Goal: Navigation & Orientation: Understand site structure

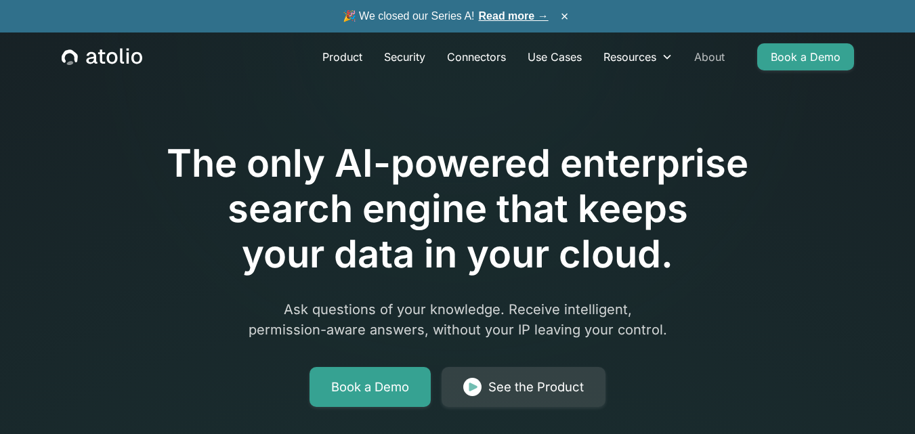
click at [719, 51] on link "About" at bounding box center [710, 56] width 52 height 27
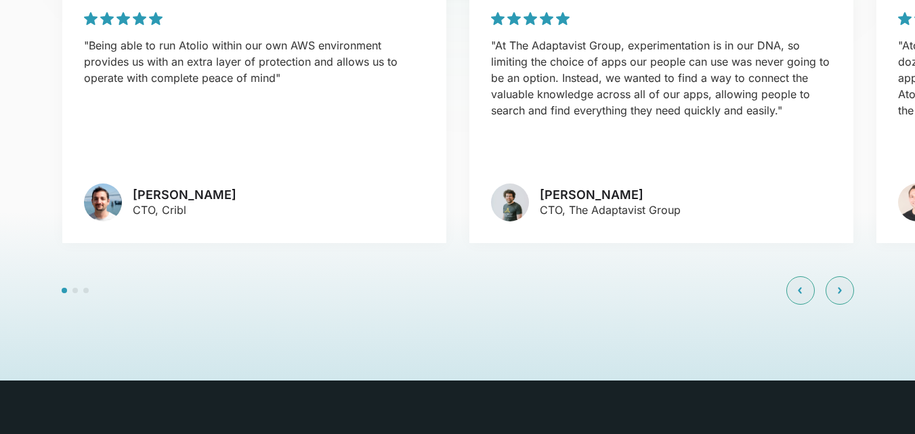
scroll to position [3135, 0]
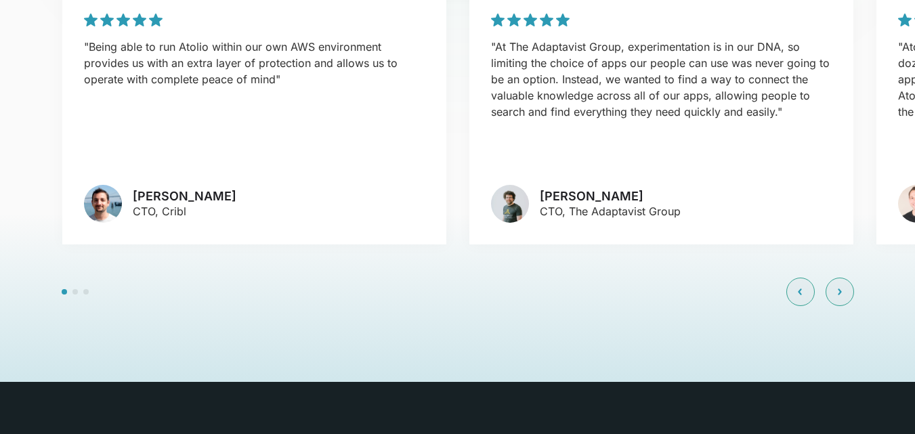
click at [185, 203] on p "CTO, Cribl" at bounding box center [185, 211] width 104 height 16
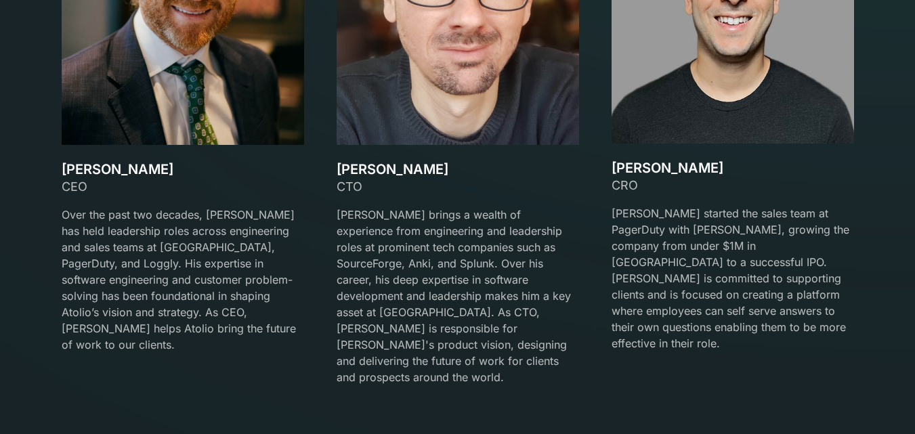
scroll to position [2051, 0]
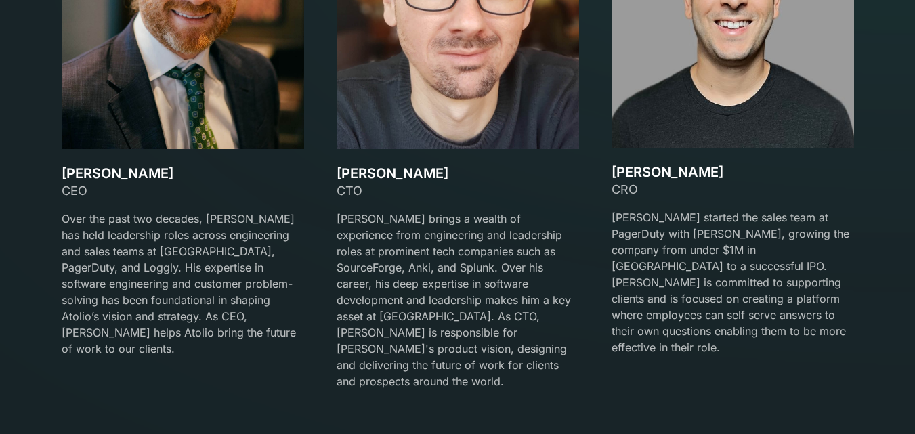
click at [618, 168] on h3 "[PERSON_NAME]" at bounding box center [733, 172] width 243 height 16
click at [618, 168] on h3 "Mark Matta" at bounding box center [733, 172] width 243 height 16
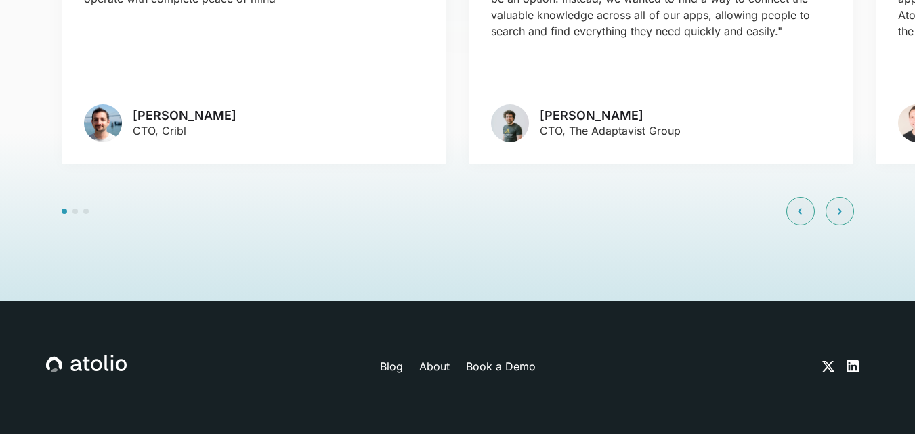
scroll to position [3270, 0]
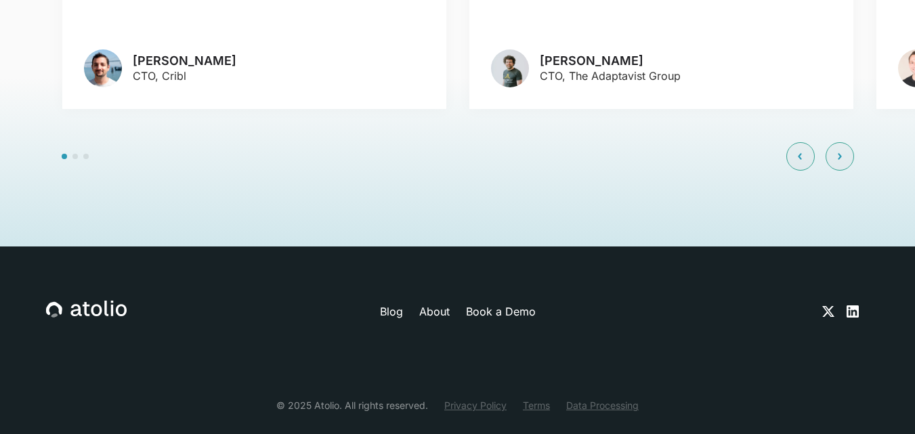
click at [480, 398] on link "Privacy Policy" at bounding box center [475, 405] width 62 height 14
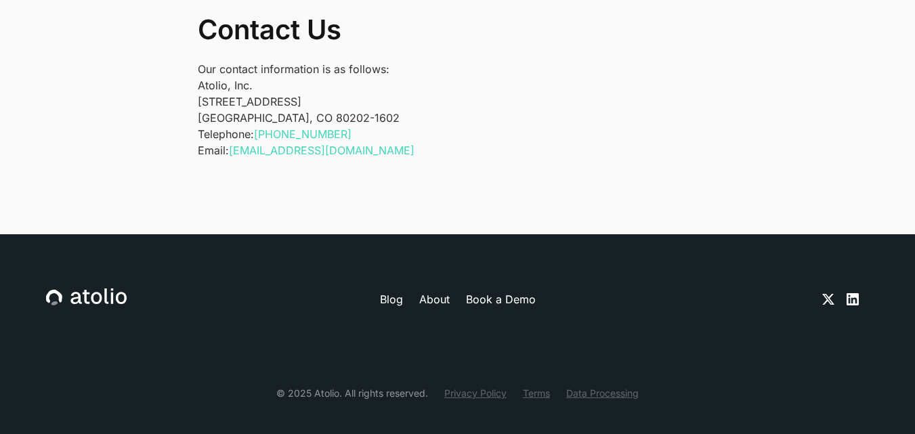
scroll to position [4666, 0]
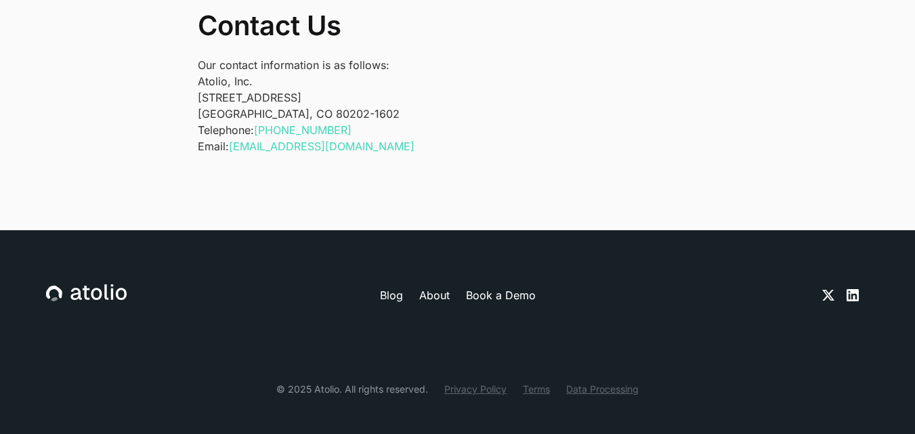
click at [526, 382] on link "Terms" at bounding box center [536, 389] width 27 height 14
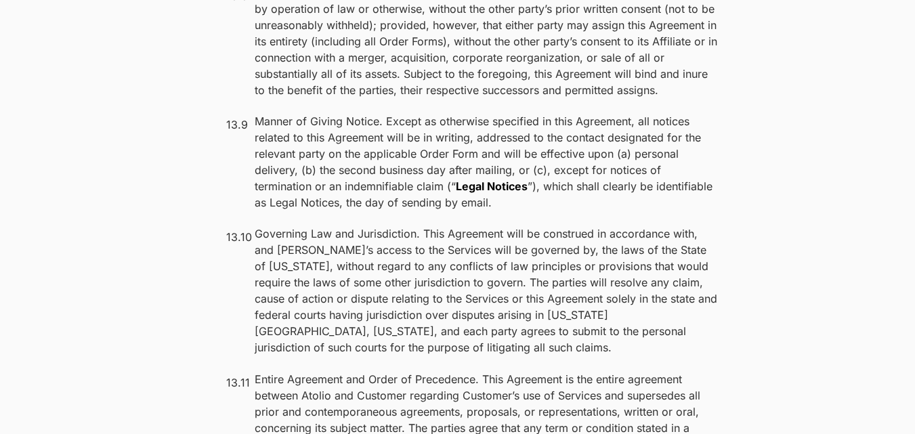
scroll to position [10908, 0]
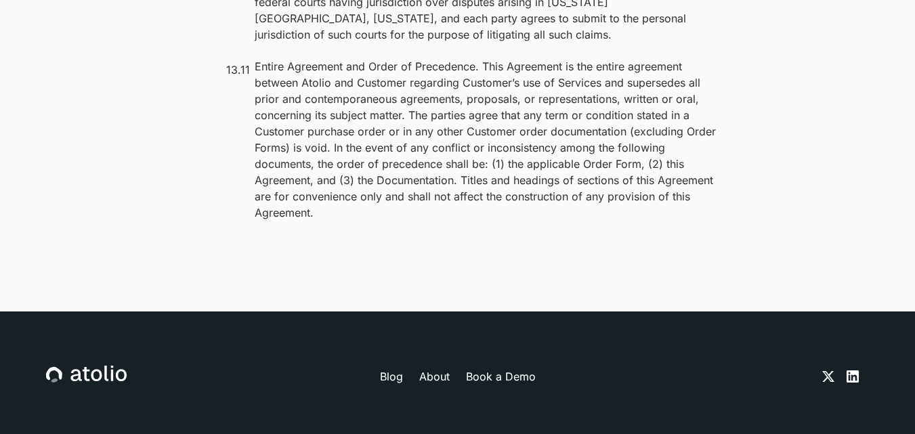
click at [427, 369] on link "About" at bounding box center [434, 377] width 30 height 16
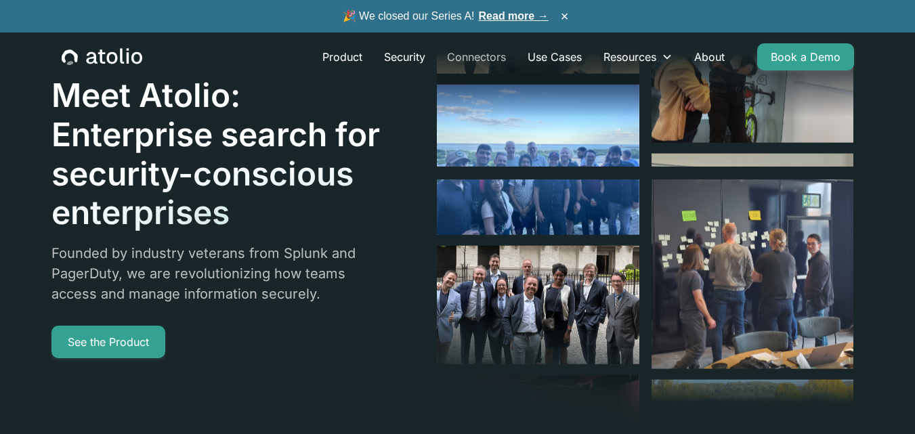
click at [482, 53] on link "Connectors" at bounding box center [476, 56] width 81 height 27
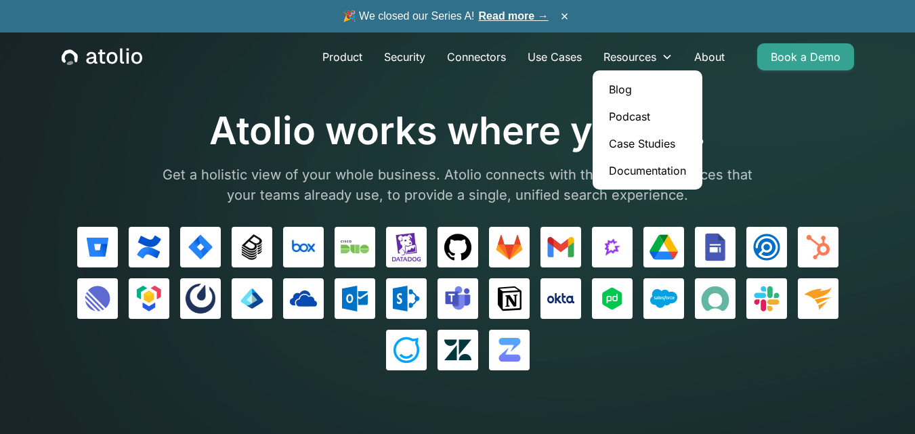
click at [621, 87] on link "Blog" at bounding box center [647, 89] width 99 height 27
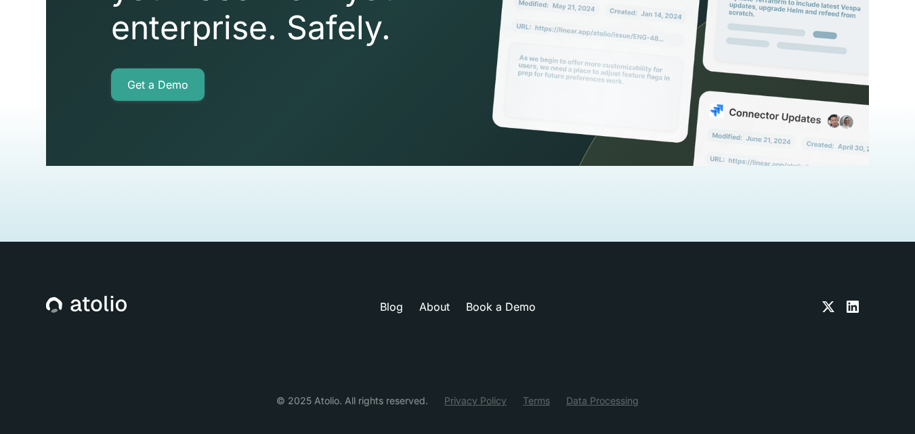
scroll to position [2284, 0]
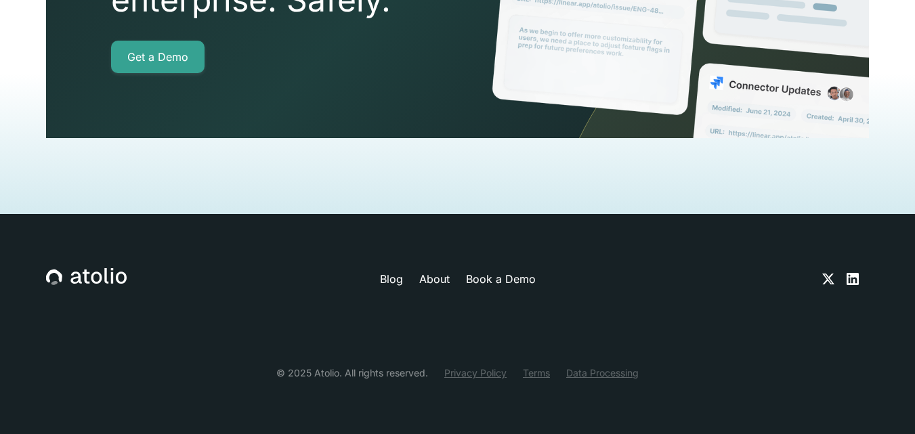
click at [444, 278] on link "About" at bounding box center [434, 279] width 30 height 16
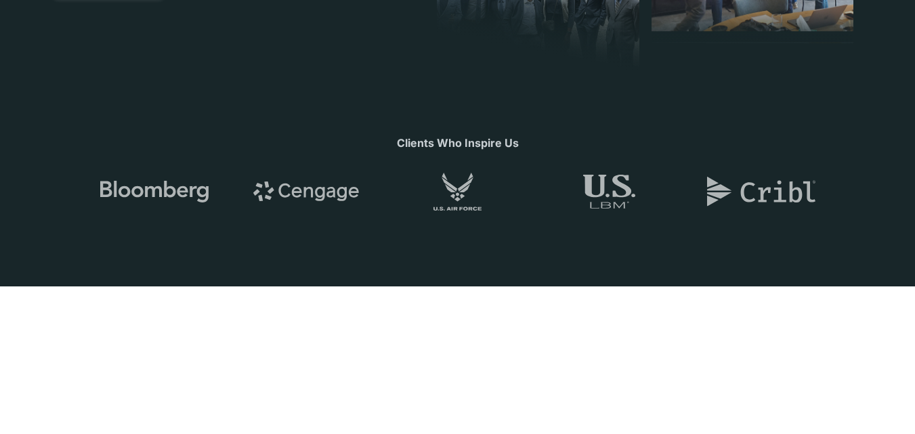
scroll to position [474, 0]
